Goal: Information Seeking & Learning: Check status

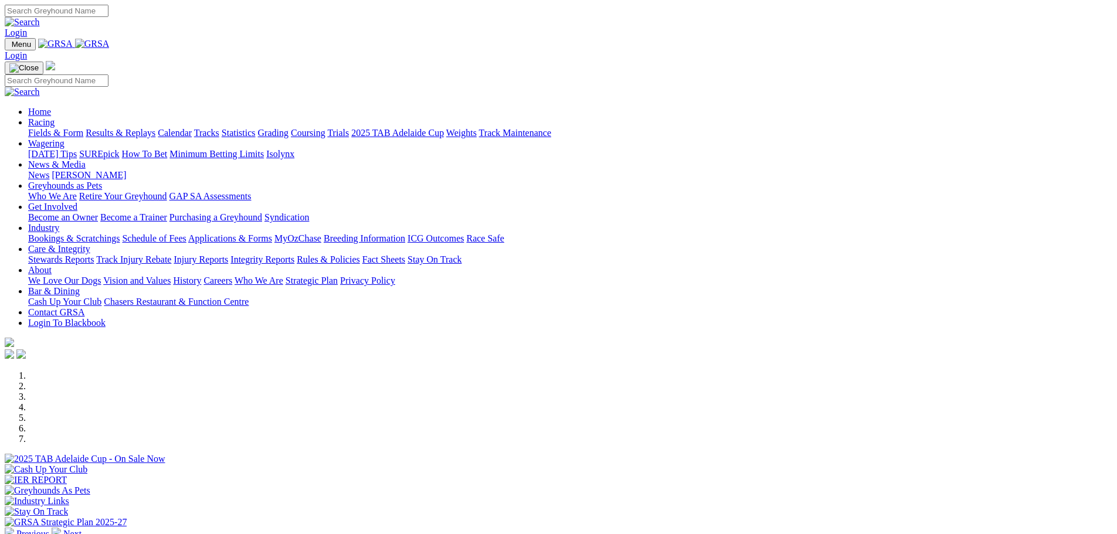
click at [155, 128] on link "Results & Replays" at bounding box center [121, 133] width 70 height 10
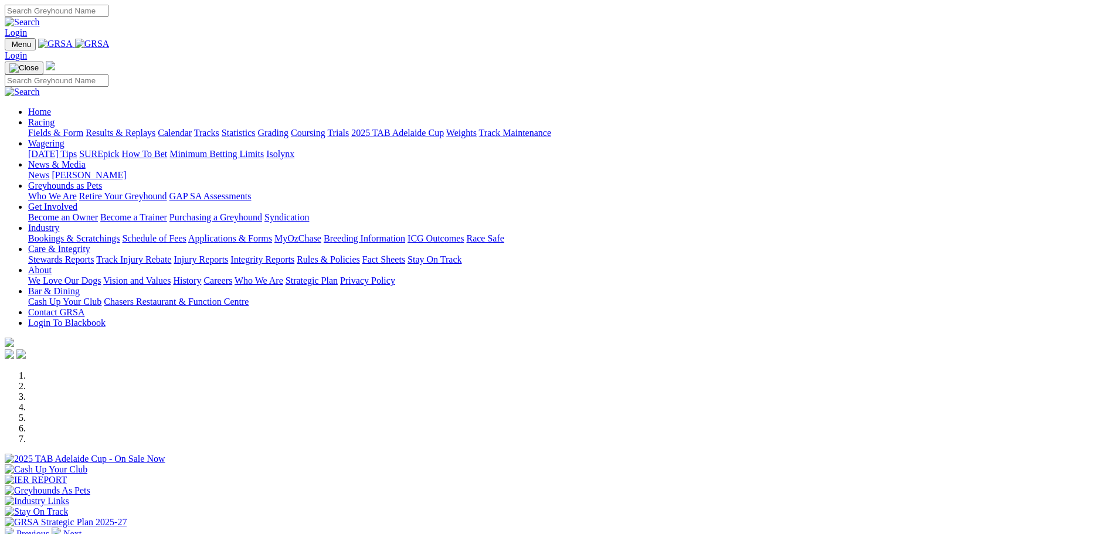
click at [155, 128] on link "Results & Replays" at bounding box center [121, 133] width 70 height 10
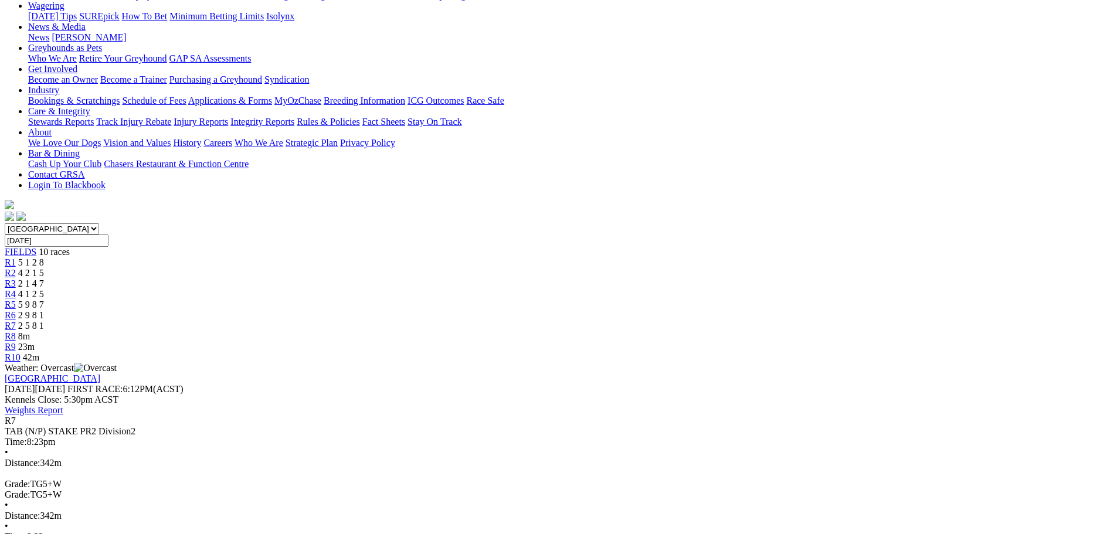
scroll to position [234, 0]
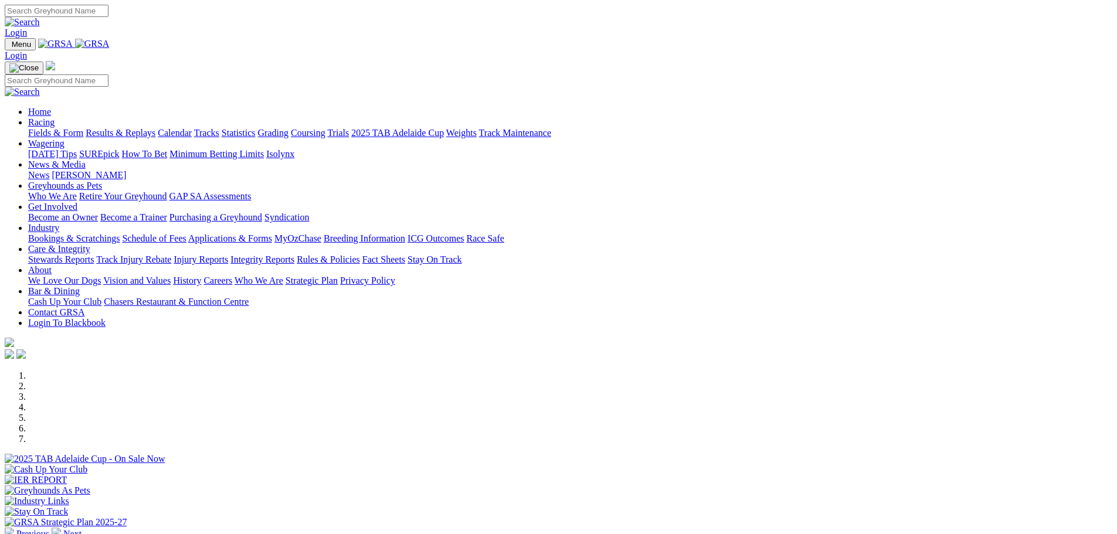
click at [155, 128] on link "Results & Replays" at bounding box center [121, 133] width 70 height 10
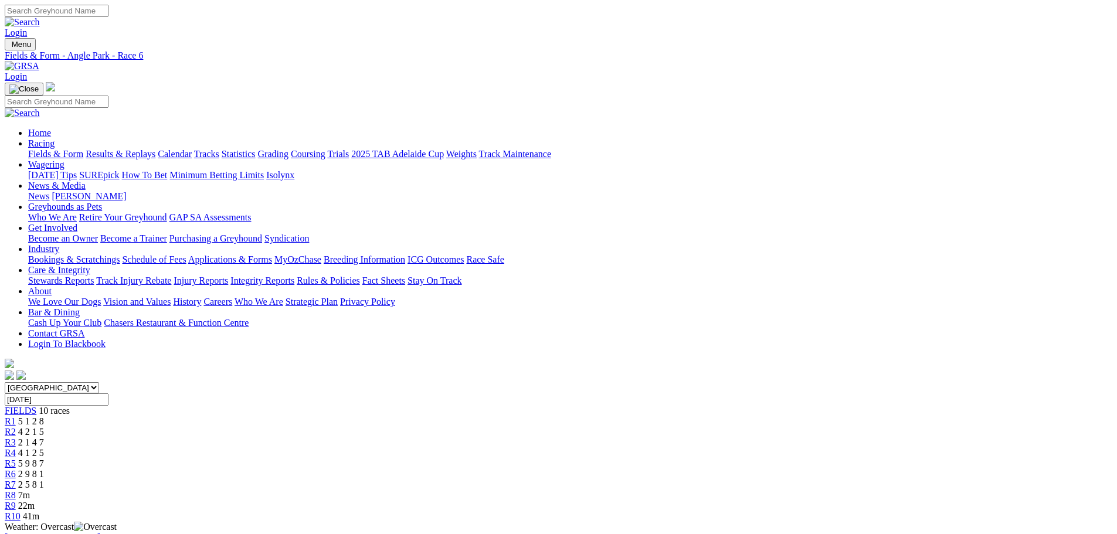
click at [16, 479] on span "R7" at bounding box center [10, 484] width 11 height 10
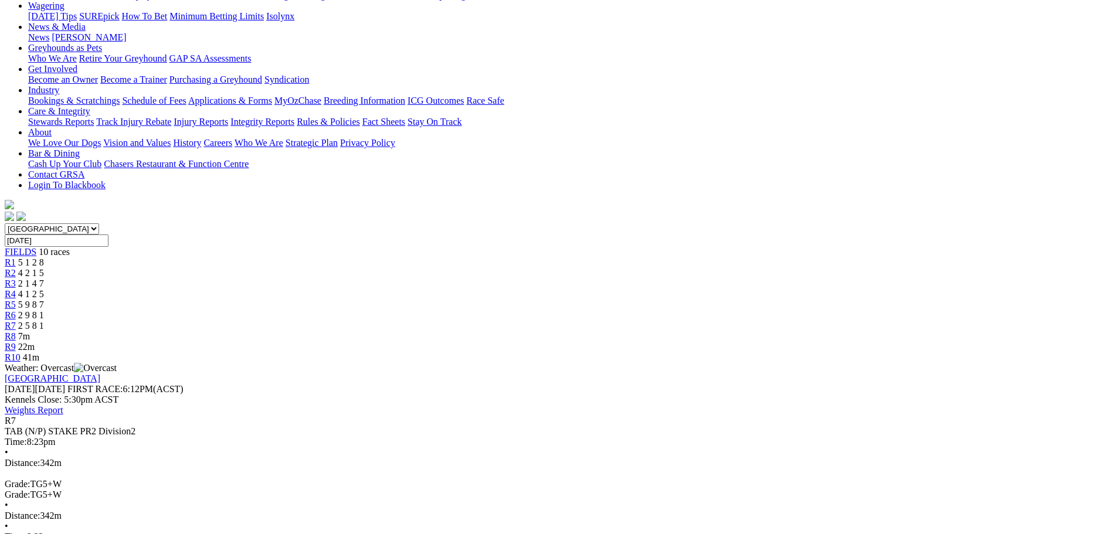
scroll to position [176, 0]
